Goal: Information Seeking & Learning: Learn about a topic

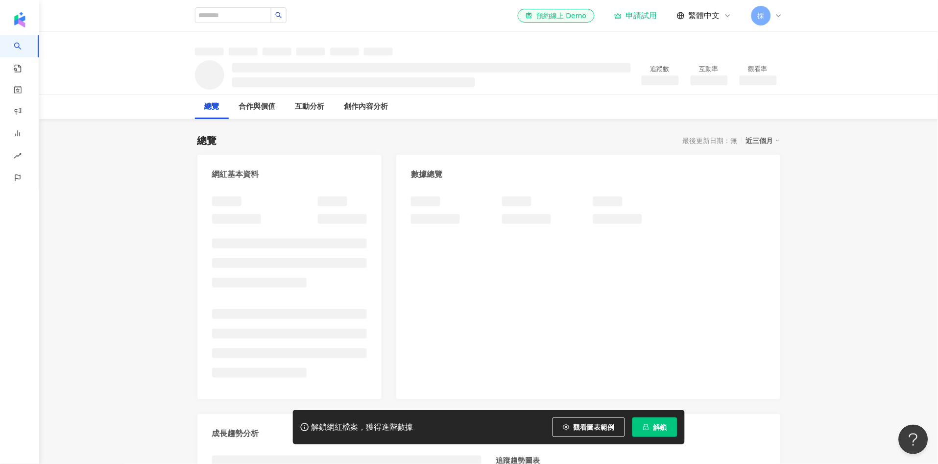
click at [593, 428] on span "觀看圖表範例" at bounding box center [594, 427] width 41 height 8
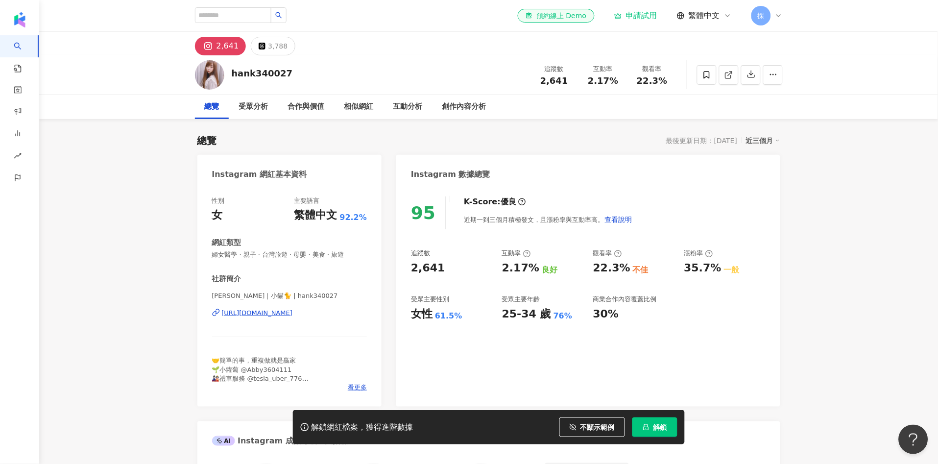
scroll to position [60, 0]
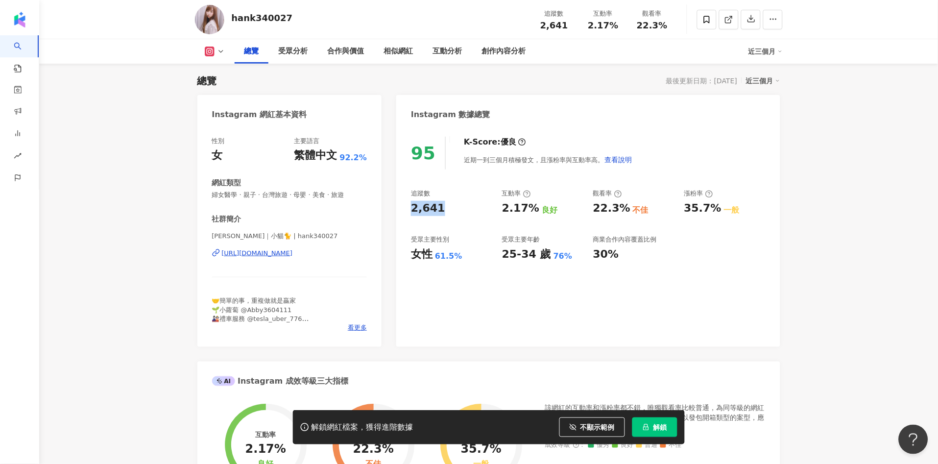
drag, startPoint x: 408, startPoint y: 208, endPoint x: 451, endPoint y: 190, distance: 47.0
click at [444, 205] on div "95 K-Score : 優良 近期一到三個月積極發文，且漲粉率與互動率高。 查看說明 追蹤數 2,641 互動率 2.17% 良好 觀看率 22.3% 不佳…" at bounding box center [588, 237] width 384 height 220
copy div "2,641"
drag, startPoint x: 403, startPoint y: 259, endPoint x: 457, endPoint y: 256, distance: 53.5
click at [457, 256] on div "95 K-Score : 優良 近期一到三個月積極發文，且漲粉率與互動率高。 查看說明 追蹤數 2,641 互動率 2.17% 良好 觀看率 22.3% 不佳…" at bounding box center [588, 237] width 384 height 220
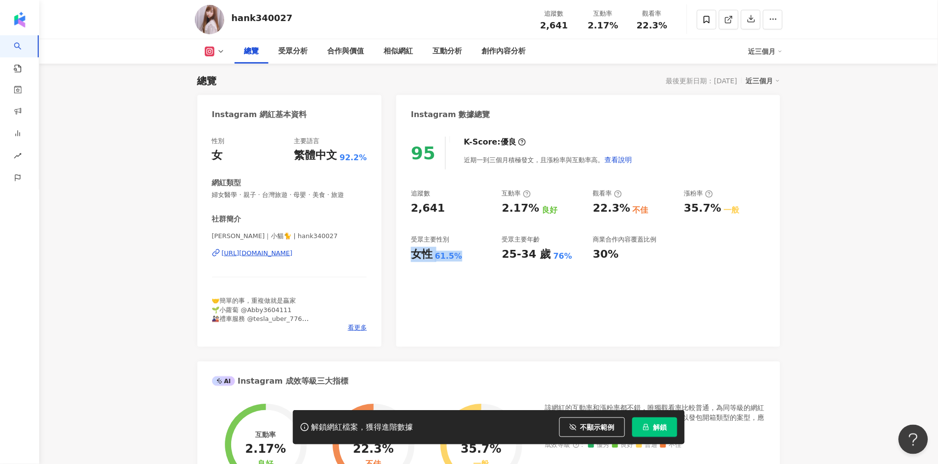
copy div "女性 61.5%"
drag, startPoint x: 582, startPoint y: 204, endPoint x: 530, endPoint y: 202, distance: 52.0
click at [612, 204] on div "追蹤數 2,641 互動率 2.17% 良好 觀看率 22.3% 不佳 漲粉率 35.7% 一般 受眾主要性別 女性 61.5% 受眾主要年齡 25-34 歲…" at bounding box center [588, 225] width 354 height 73
click at [517, 198] on div "互動率 2.17% 良好" at bounding box center [542, 202] width 81 height 26
drag, startPoint x: 499, startPoint y: 209, endPoint x: 533, endPoint y: 207, distance: 33.4
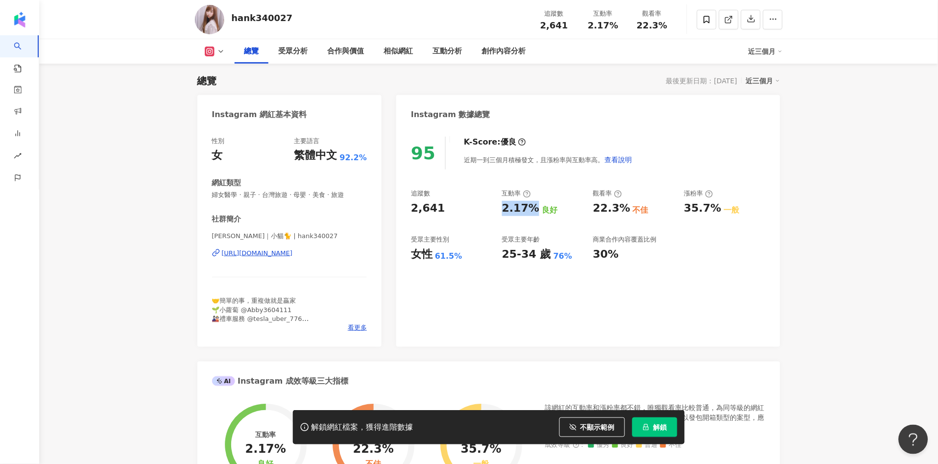
click at [533, 207] on div "追蹤數 2,641 互動率 2.17% 良好 觀看率 22.3% 不佳 漲粉率 35.7% 一般 受眾主要性別 女性 61.5% 受眾主要年齡 25-34 歲…" at bounding box center [588, 225] width 354 height 73
copy div "2.17%"
drag, startPoint x: 591, startPoint y: 213, endPoint x: 564, endPoint y: 28, distance: 186.8
click at [630, 209] on div "追蹤數 2,641 互動率 2.17% 良好 觀看率 22.3% 不佳 漲粉率 35.7% 一般 受眾主要性別 女性 61.5% 受眾主要年齡 25-34 歲…" at bounding box center [588, 225] width 354 height 73
copy div "22.3%"
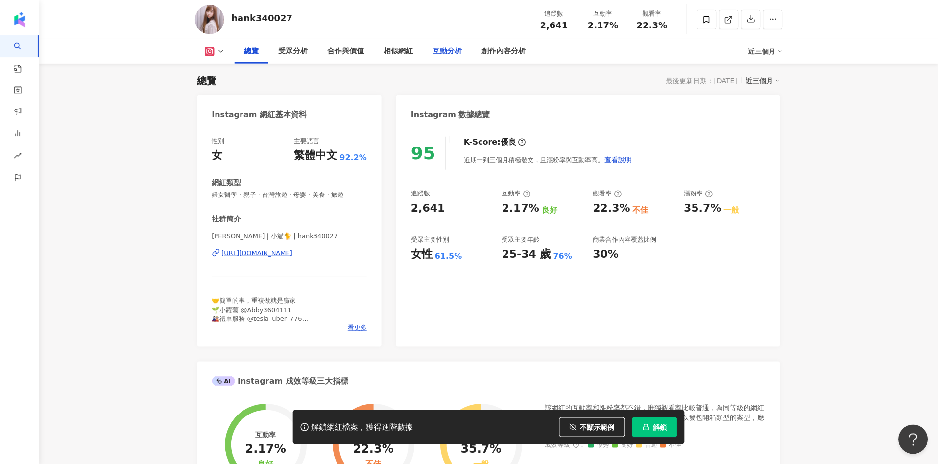
click at [448, 47] on div "互動分析" at bounding box center [447, 52] width 29 height 12
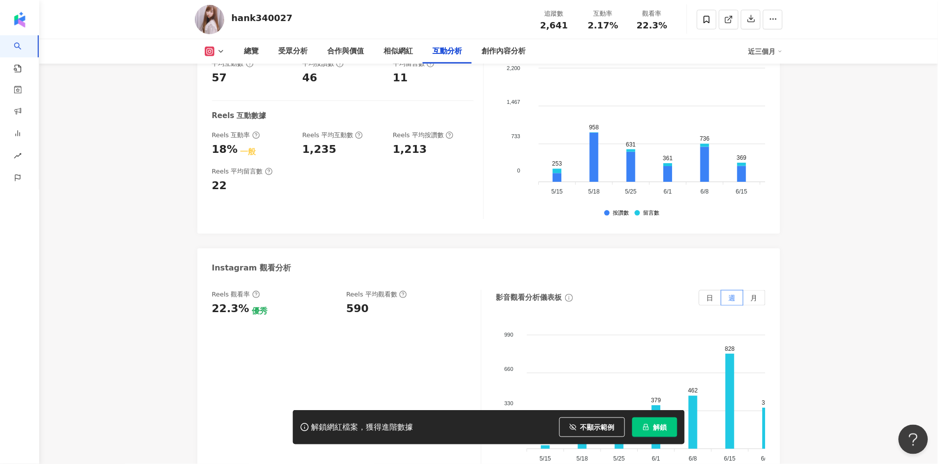
scroll to position [2044, 0]
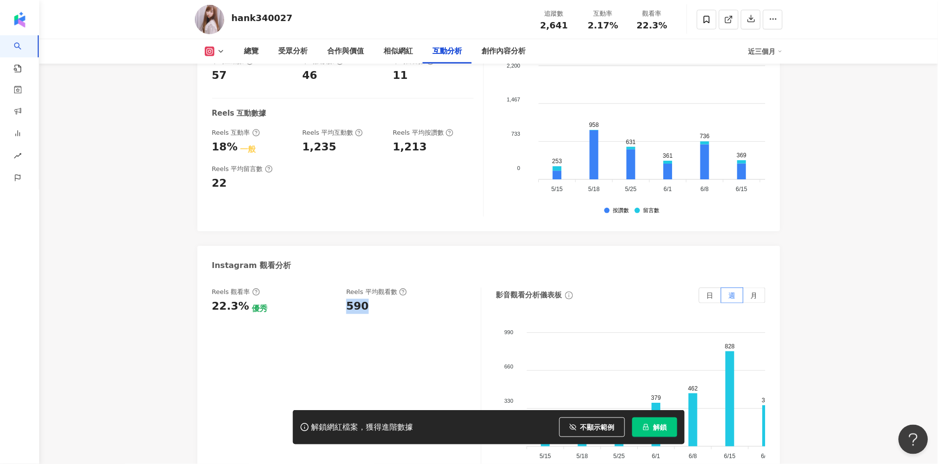
drag, startPoint x: 345, startPoint y: 287, endPoint x: 499, endPoint y: 129, distance: 221.1
click at [365, 288] on div "Reels 觀看率 22.3% 優秀 Reels 平均觀看數 590" at bounding box center [341, 301] width 259 height 26
copy div "590"
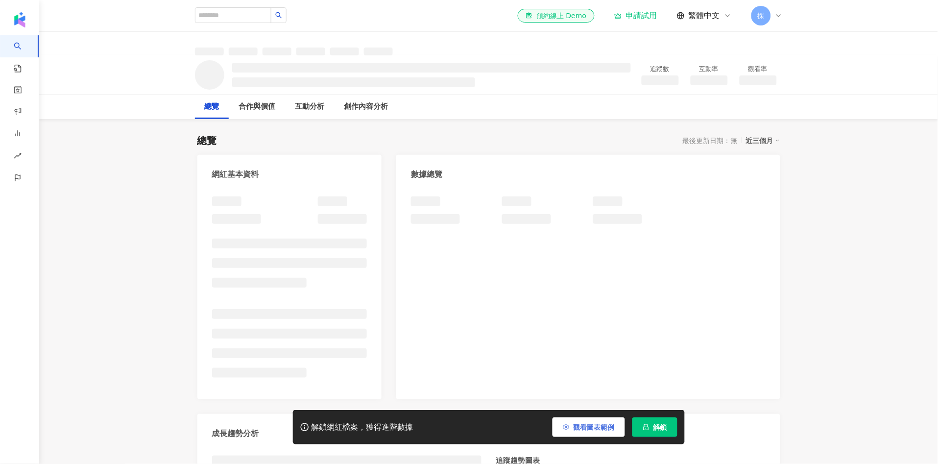
click at [594, 428] on span "觀看圖表範例" at bounding box center [594, 427] width 41 height 8
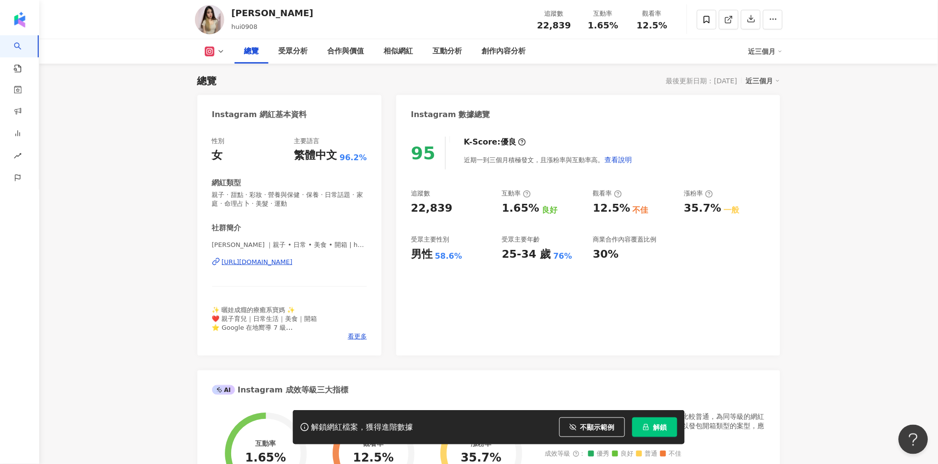
scroll to position [24, 0]
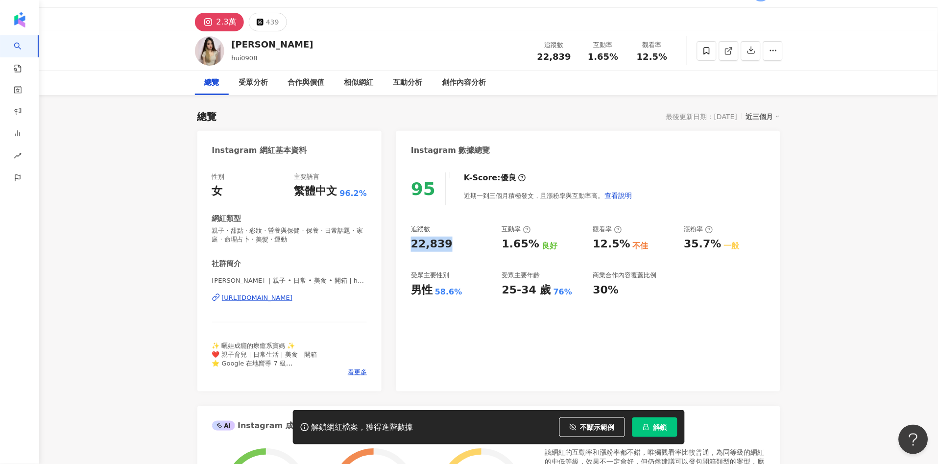
drag, startPoint x: 409, startPoint y: 245, endPoint x: 457, endPoint y: 234, distance: 48.6
click at [449, 239] on div "95 K-Score : 優良 近期一到三個月積極發文，且漲粉率與互動率高。 查看說明 追蹤數 22,839 互動率 1.65% 良好 觀看率 12.5% 不…" at bounding box center [588, 277] width 384 height 229
copy div "22,839"
drag, startPoint x: 409, startPoint y: 288, endPoint x: 469, endPoint y: 256, distance: 67.7
click at [457, 285] on div "95 K-Score : 優良 近期一到三個月積極發文，且漲粉率與互動率高。 查看說明 追蹤數 22,839 互動率 1.65% 良好 觀看率 12.5% 不…" at bounding box center [588, 277] width 384 height 229
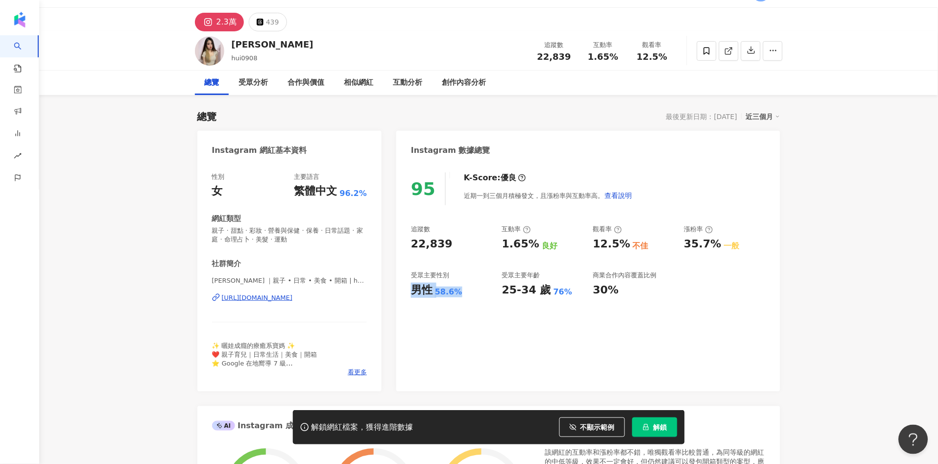
copy div "男性 58.6%"
drag, startPoint x: 495, startPoint y: 240, endPoint x: 533, endPoint y: 241, distance: 38.2
click at [533, 241] on div "追蹤數 22,839 互動率 1.65% 良好 觀看率 12.5% 不佳 漲粉率 35.7% 一般 受眾主要性別 男性 58.6% 受眾主要年齡 25-34 …" at bounding box center [588, 261] width 354 height 73
drag, startPoint x: 524, startPoint y: 244, endPoint x: 500, endPoint y: 248, distance: 24.4
click at [524, 244] on div "1.65%" at bounding box center [520, 244] width 37 height 15
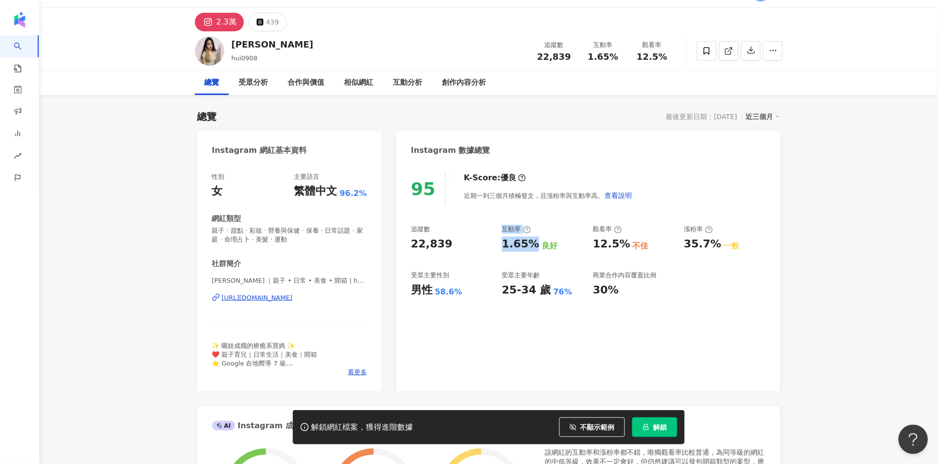
click at [496, 249] on div "追蹤數 22,839 互動率 1.65% 良好 觀看率 12.5% 不佳 漲粉率 35.7% 一般 受眾主要性別 男性 58.6% 受眾主要年齡 25-34 …" at bounding box center [588, 261] width 354 height 73
drag, startPoint x: 521, startPoint y: 247, endPoint x: 534, endPoint y: 245, distance: 13.1
click at [534, 245] on div "1.65%" at bounding box center [520, 244] width 37 height 15
drag, startPoint x: 618, startPoint y: 239, endPoint x: 624, endPoint y: 221, distance: 19.1
click at [626, 237] on div "12.5% 不佳" at bounding box center [633, 244] width 81 height 15
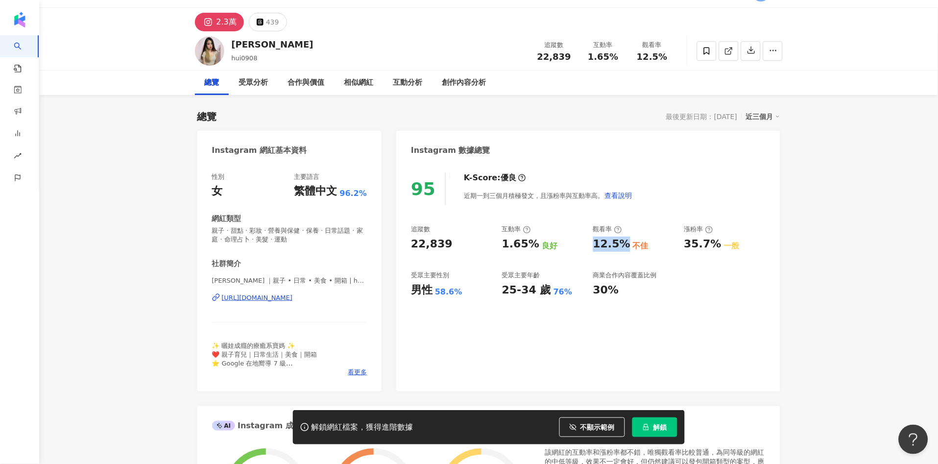
copy div "12.5%"
drag, startPoint x: 409, startPoint y: 84, endPoint x: 422, endPoint y: 77, distance: 15.3
click at [413, 82] on div "互動分析" at bounding box center [408, 83] width 29 height 12
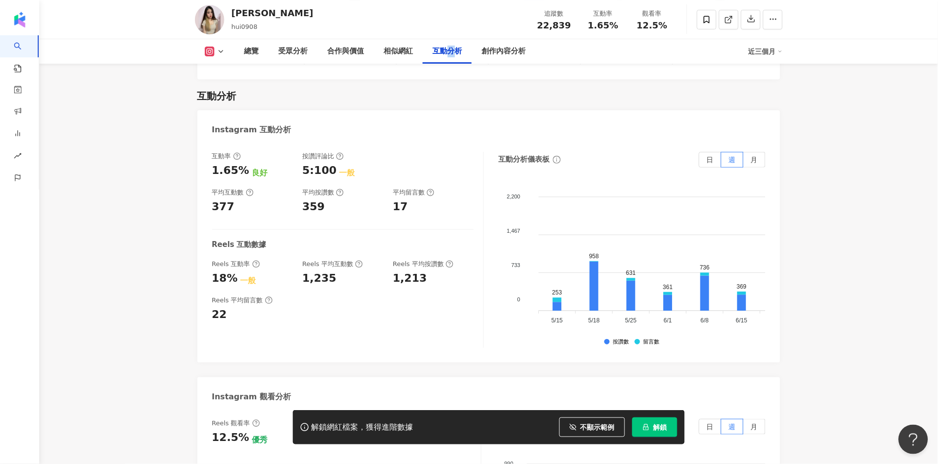
drag, startPoint x: 339, startPoint y: 256, endPoint x: 362, endPoint y: 257, distance: 23.1
click at [362, 271] on div "1,235" at bounding box center [342, 278] width 81 height 15
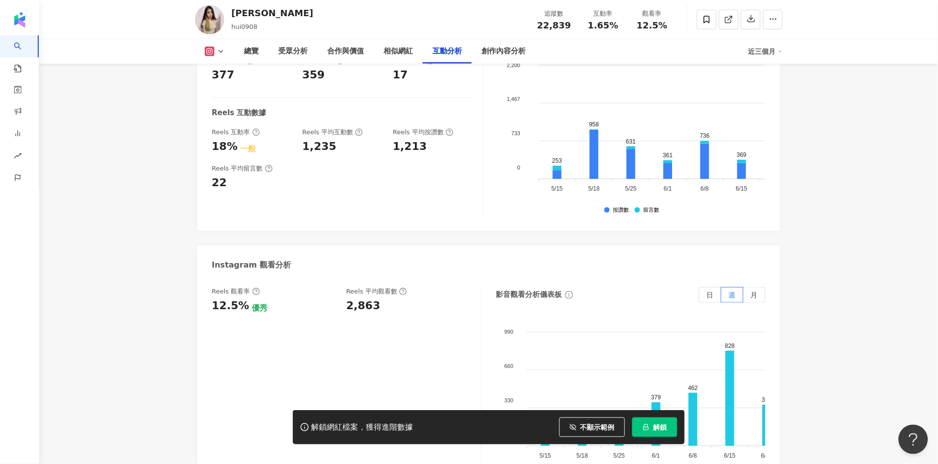
scroll to position [2123, 0]
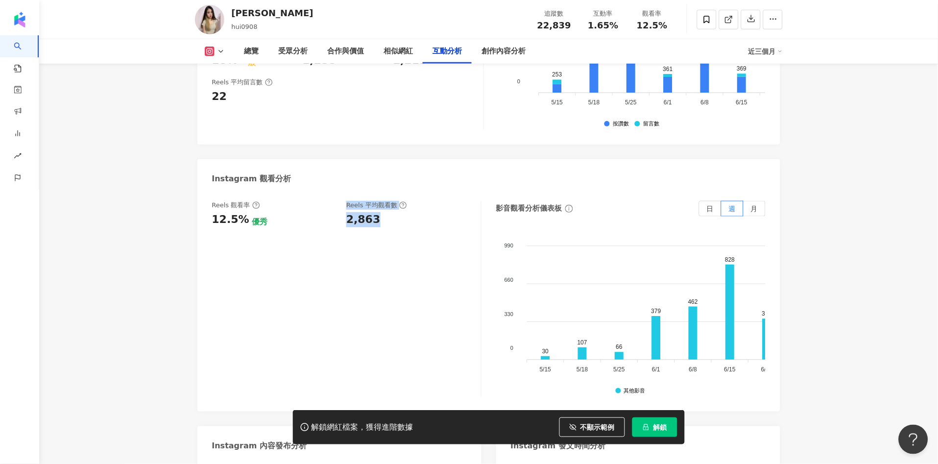
drag, startPoint x: 336, startPoint y: 200, endPoint x: 381, endPoint y: 203, distance: 45.2
click at [381, 203] on div "Reels 觀看率 12.5% 優秀 Reels 平均觀看數 2,863" at bounding box center [341, 214] width 259 height 26
click at [364, 212] on div "2,863" at bounding box center [363, 219] width 34 height 15
click at [340, 205] on div "Reels 觀看率 12.5% 優秀 Reels 平均觀看數 2,863" at bounding box center [341, 214] width 259 height 26
drag, startPoint x: 346, startPoint y: 204, endPoint x: 380, endPoint y: 202, distance: 33.9
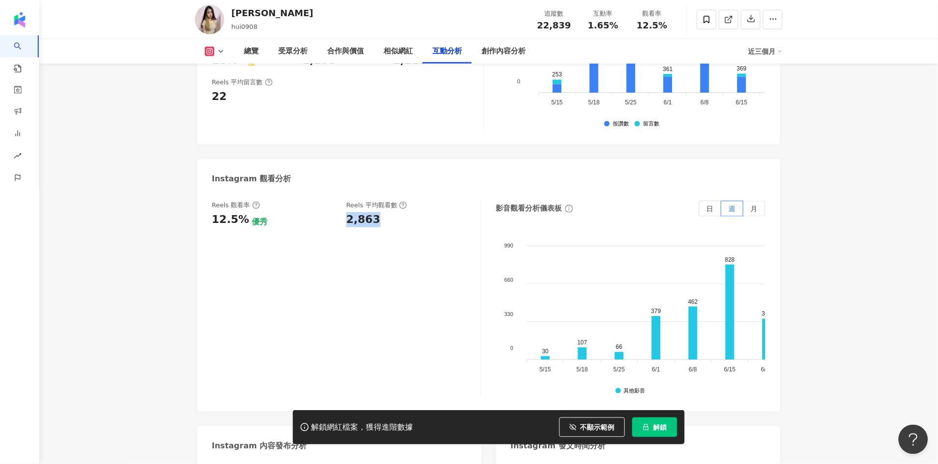
click at [380, 202] on div "Reels 觀看率 12.5% 優秀 Reels 平均觀看數 2,863" at bounding box center [341, 214] width 259 height 26
copy div "2,863"
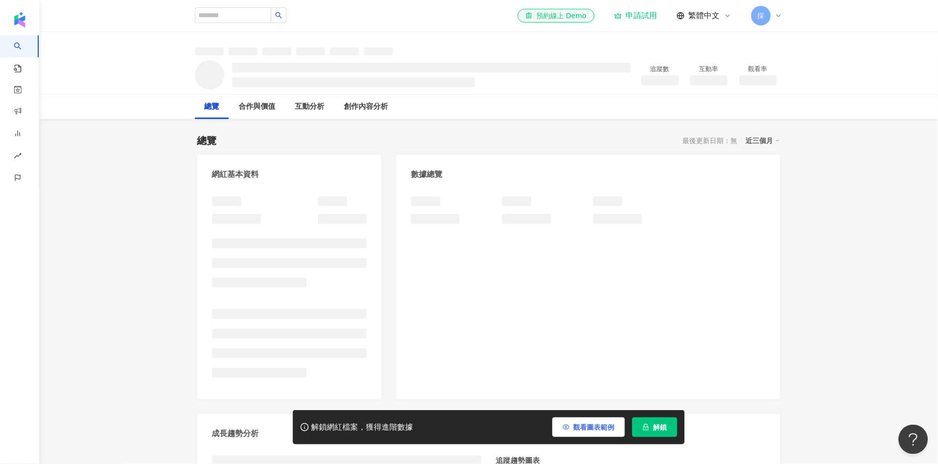
click at [590, 426] on span "觀看圖表範例" at bounding box center [594, 427] width 41 height 8
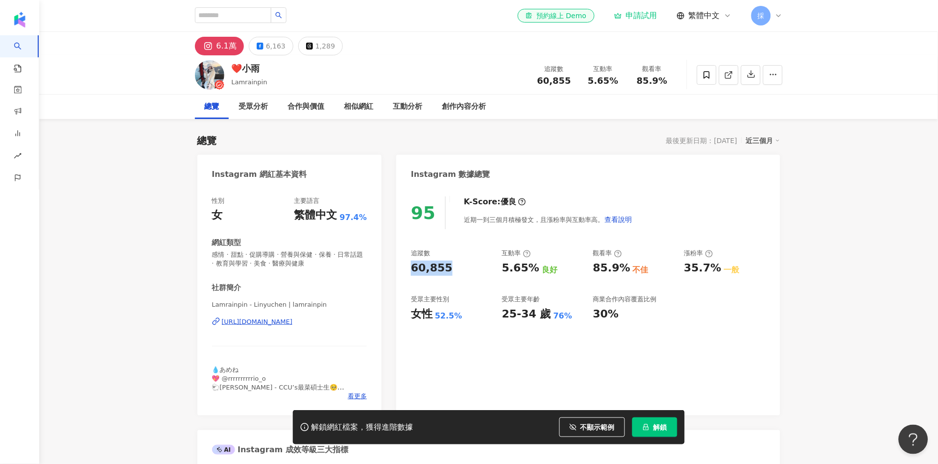
drag, startPoint x: 407, startPoint y: 265, endPoint x: 611, endPoint y: 11, distance: 325.3
click at [448, 269] on div "95 K-Score : 優良 近期一到三個月積極發文，且漲粉率與互動率高。 查看說明 追蹤數 60,855 互動率 5.65% 良好 觀看率 85.9% 不…" at bounding box center [588, 301] width 384 height 229
copy div "60,855"
click at [485, 242] on div "95 K-Score : 優良 近期一到三個月積極發文，且漲粉率與互動率高。 查看說明 追蹤數 60,855 互動率 5.65% 良好 觀看率 85.9% 不…" at bounding box center [588, 301] width 384 height 229
drag, startPoint x: 524, startPoint y: 269, endPoint x: 532, endPoint y: 269, distance: 7.9
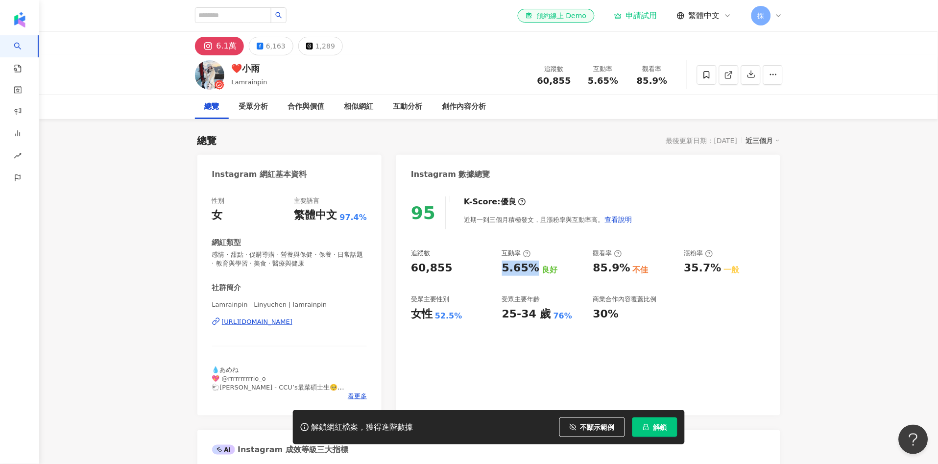
click at [532, 269] on div "追蹤數 60,855 互動率 5.65% 良好 觀看率 85.9% 不佳 漲粉率 35.7% 一般 受眾主要性別 女性 52.5% 受眾主要年齡 25-34 …" at bounding box center [588, 285] width 354 height 73
copy div "5.65%"
click at [406, 310] on div "95 K-Score : 優良 近期一到三個月積極發文，且漲粉率與互動率高。 查看說明 追蹤數 60,855 互動率 5.65% 良好 觀看率 85.9% 不…" at bounding box center [588, 301] width 384 height 229
drag, startPoint x: 412, startPoint y: 319, endPoint x: 462, endPoint y: 308, distance: 51.5
click at [461, 310] on div "女性 52.5%" at bounding box center [451, 314] width 81 height 15
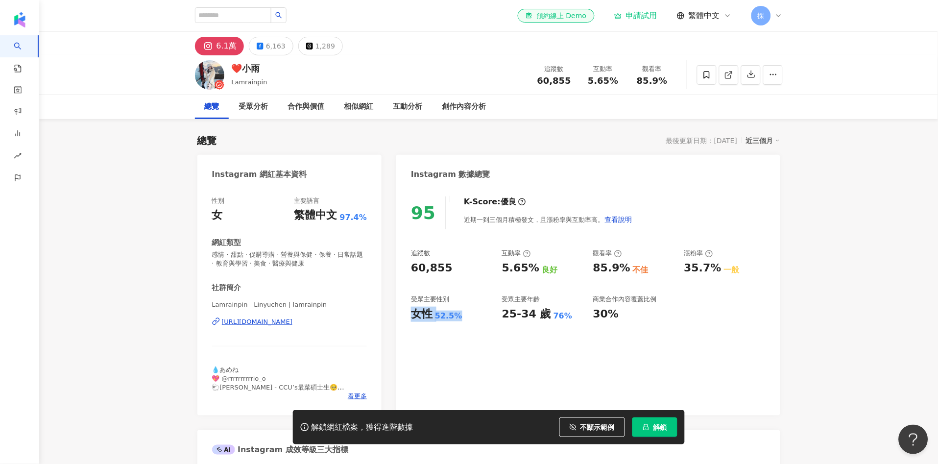
copy div "女性 52.5%"
click at [687, 246] on div "95 K-Score : 優良 近期一到三個月積極發文，且漲粉率與互動率高。 查看說明 追蹤數 60,855 互動率 5.65% 良好 觀看率 85.9% 不…" at bounding box center [588, 301] width 384 height 229
drag, startPoint x: 593, startPoint y: 267, endPoint x: 628, endPoint y: 266, distance: 34.8
click at [628, 266] on div "85.9% 不佳" at bounding box center [633, 268] width 81 height 15
copy div "85.9%"
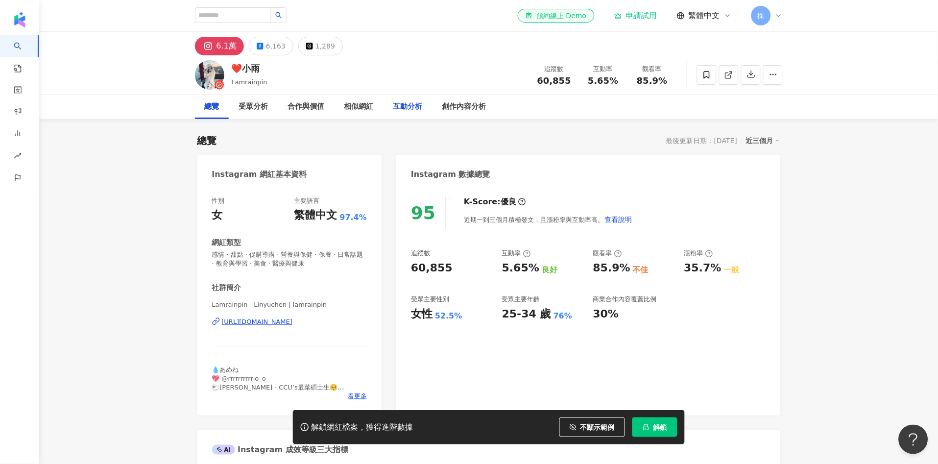
drag, startPoint x: 409, startPoint y: 110, endPoint x: 414, endPoint y: 111, distance: 5.6
click at [408, 110] on div "互動分析" at bounding box center [408, 107] width 29 height 12
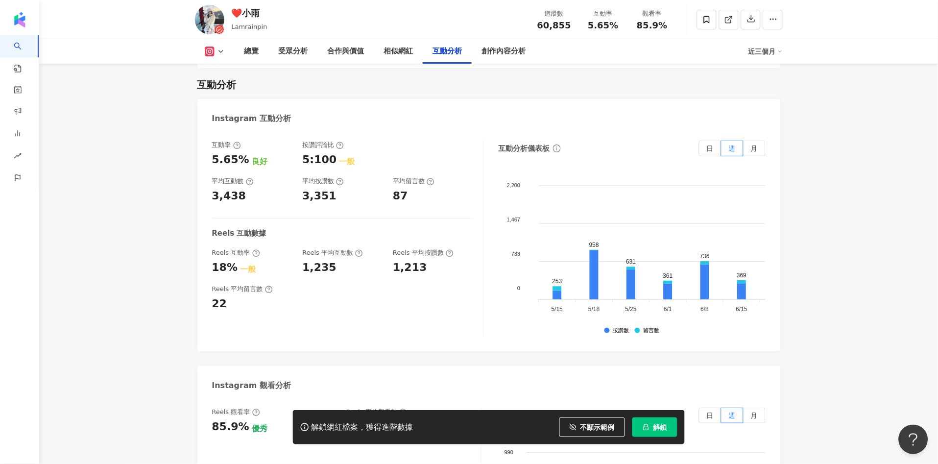
drag, startPoint x: 344, startPoint y: 204, endPoint x: 377, endPoint y: 200, distance: 33.1
click at [377, 200] on div "互動率 5.65% 良好 按讚評論比 5:100 一般 平均互動數 3,438 平均按讚數 3,351 平均留言數 87 Reels 互動數據 Reels 互…" at bounding box center [348, 239] width 272 height 196
click at [365, 200] on div "互動率 5.65% 良好 按讚評論比 5:100 一般 平均互動數 3,438 平均按讚數 3,351 平均留言數 87 Reels 互動數據 Reels 互…" at bounding box center [348, 239] width 272 height 196
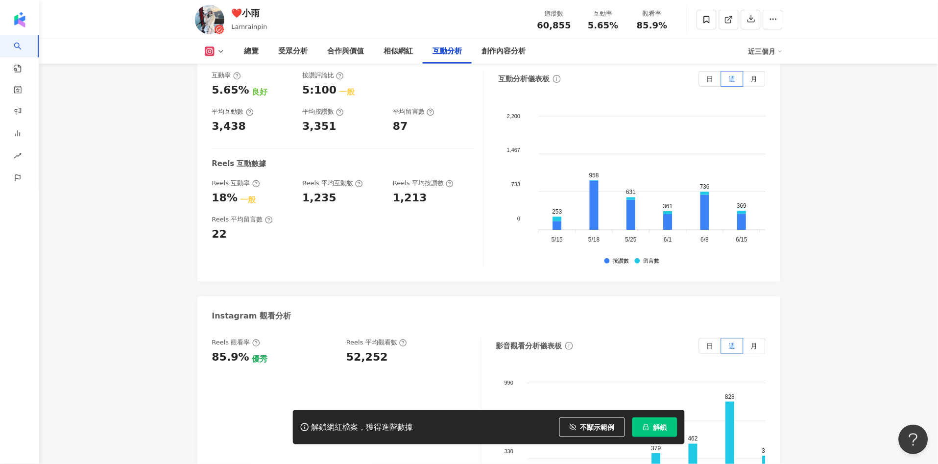
scroll to position [2145, 0]
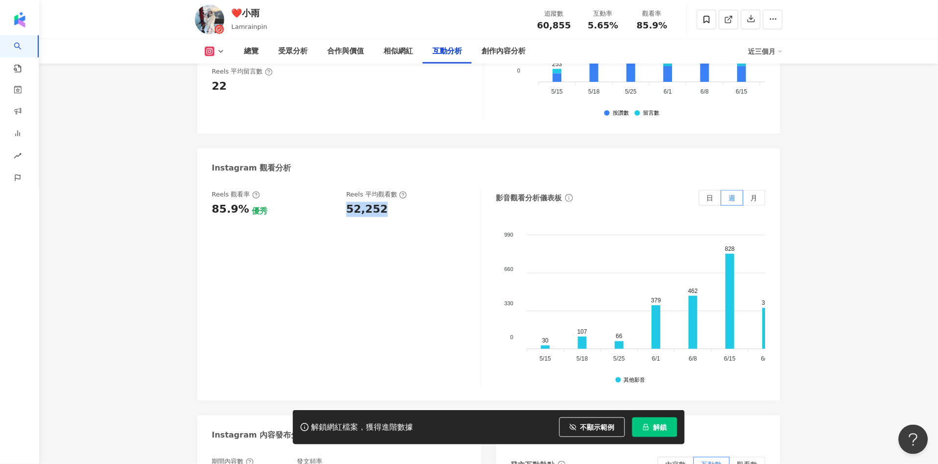
drag, startPoint x: 343, startPoint y: 208, endPoint x: 469, endPoint y: 32, distance: 216.2
click at [384, 203] on div "Reels 觀看率 85.9% 優秀 Reels 平均觀看數 52,252" at bounding box center [341, 203] width 259 height 26
copy div "52,252"
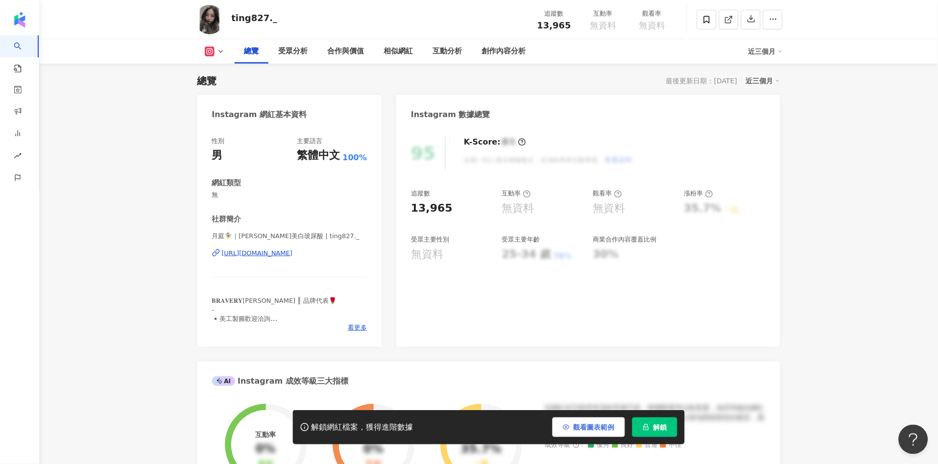
click at [608, 423] on span "觀看圖表範例" at bounding box center [594, 427] width 41 height 8
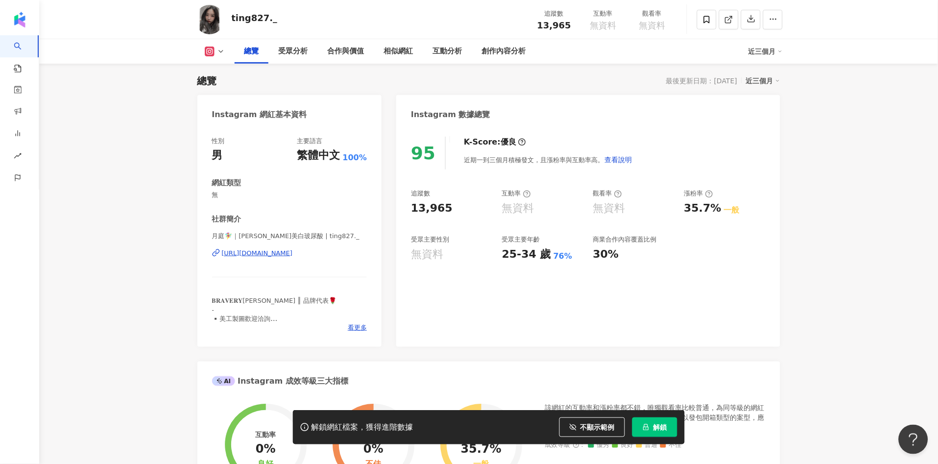
drag, startPoint x: 411, startPoint y: 208, endPoint x: 474, endPoint y: 166, distance: 75.8
click at [449, 206] on div "13,965" at bounding box center [451, 208] width 81 height 15
copy div "13,965"
click at [273, 251] on div "https://www.instagram.com/ting827._/" at bounding box center [257, 253] width 71 height 9
